Goal: Task Accomplishment & Management: Complete application form

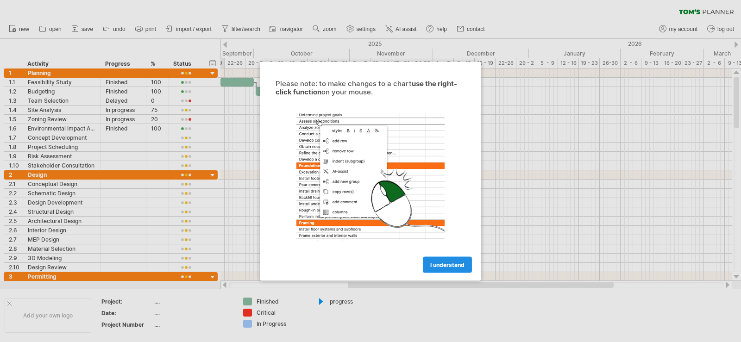
click at [456, 263] on span "I understand" at bounding box center [448, 264] width 34 height 7
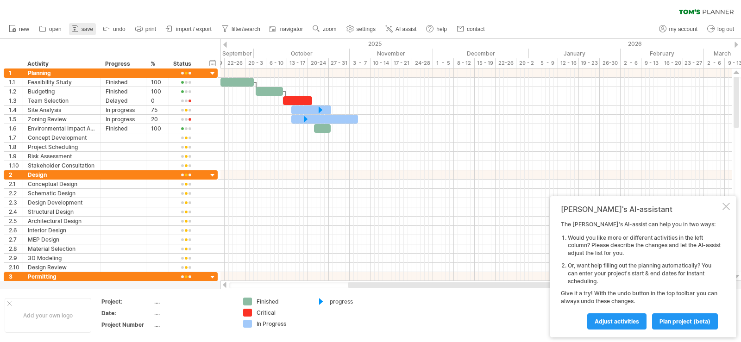
click at [82, 28] on span "save" at bounding box center [88, 29] width 12 height 6
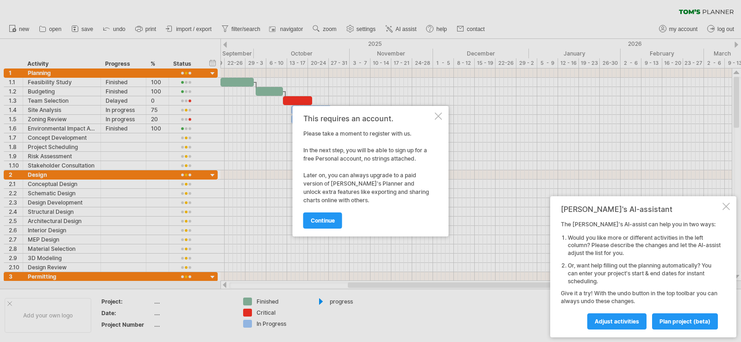
click at [512, 154] on div at bounding box center [370, 171] width 741 height 342
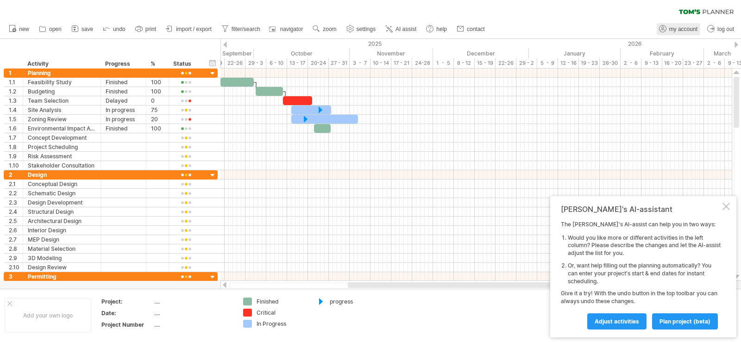
click at [674, 29] on span "my account" at bounding box center [684, 29] width 28 height 6
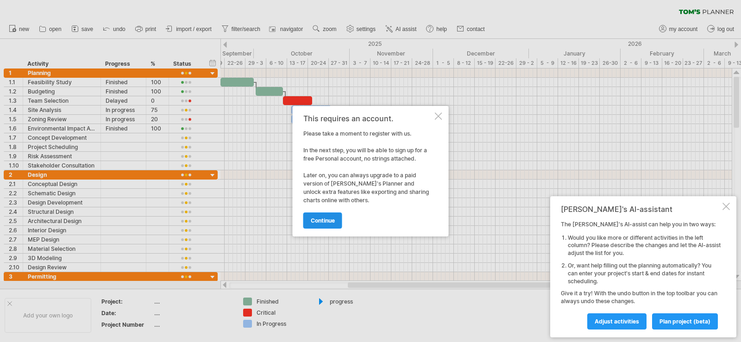
click at [319, 223] on span "continue" at bounding box center [323, 220] width 24 height 7
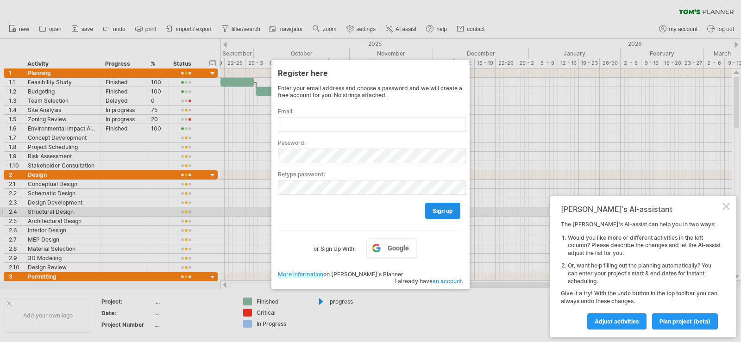
click at [443, 211] on span "sign up" at bounding box center [443, 211] width 20 height 7
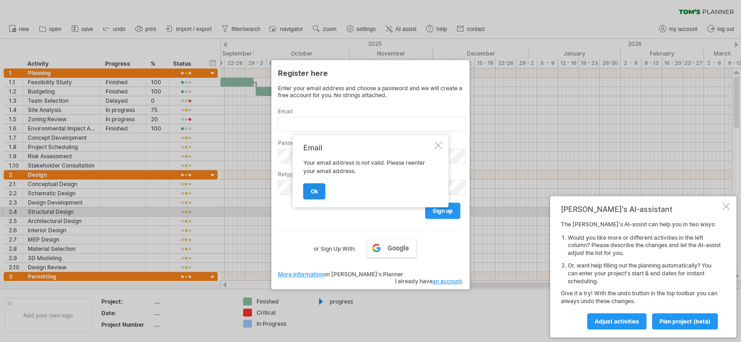
click at [315, 193] on span "ok" at bounding box center [314, 191] width 7 height 7
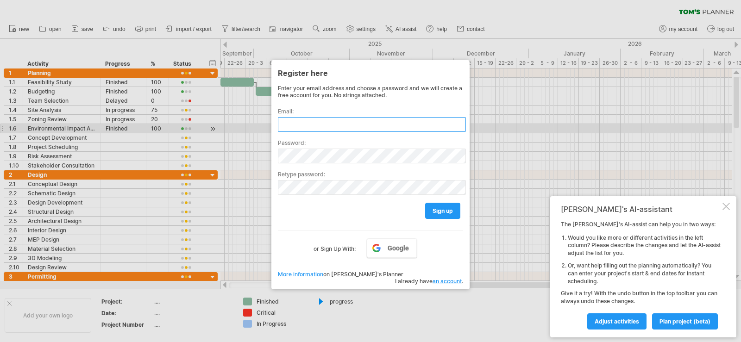
click at [316, 125] on input "text" at bounding box center [372, 124] width 188 height 15
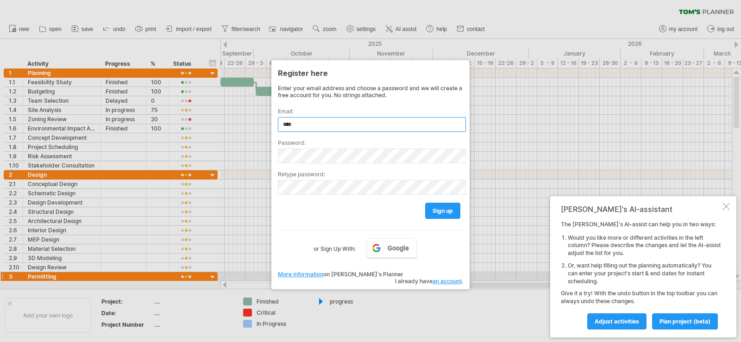
type input "****"
click at [300, 272] on link "More information" at bounding box center [300, 274] width 45 height 7
